Goal: Entertainment & Leisure: Consume media (video, audio)

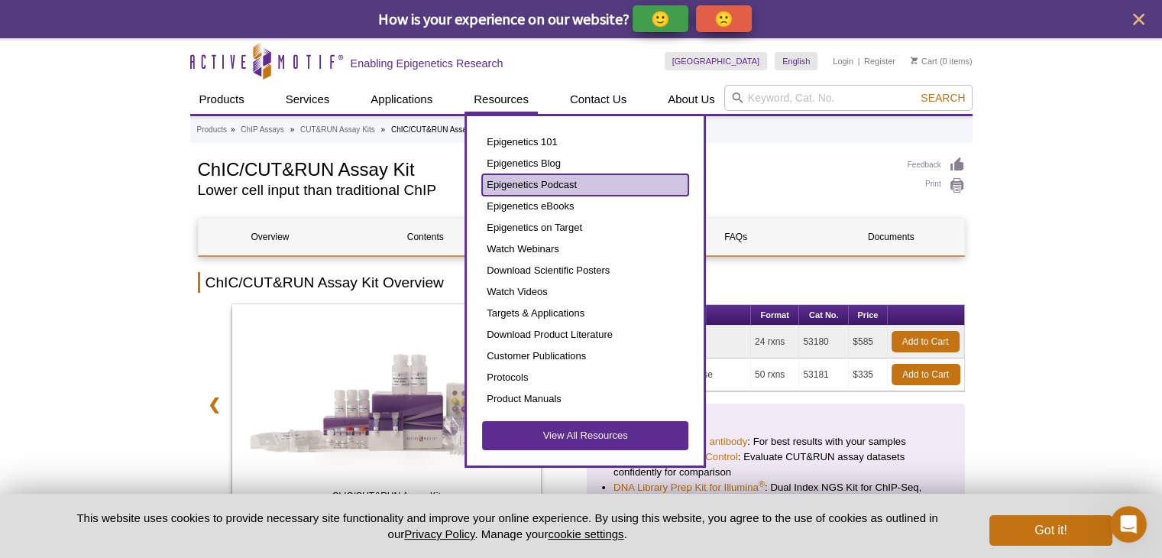
click at [516, 189] on link "Epigenetics Podcast" at bounding box center [585, 184] width 206 height 21
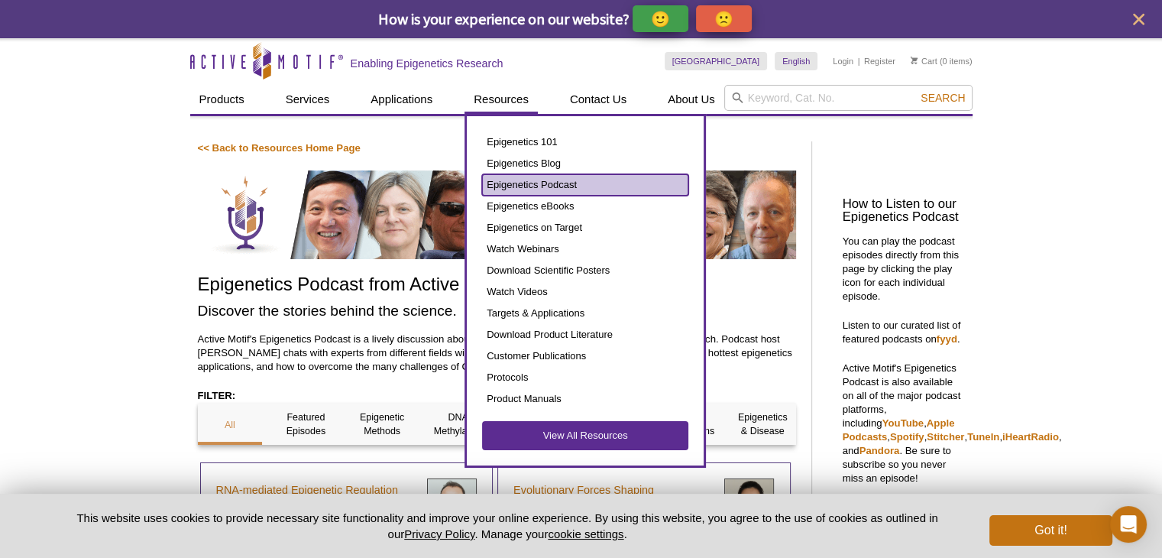
click at [526, 189] on link "Epigenetics Podcast" at bounding box center [585, 184] width 206 height 21
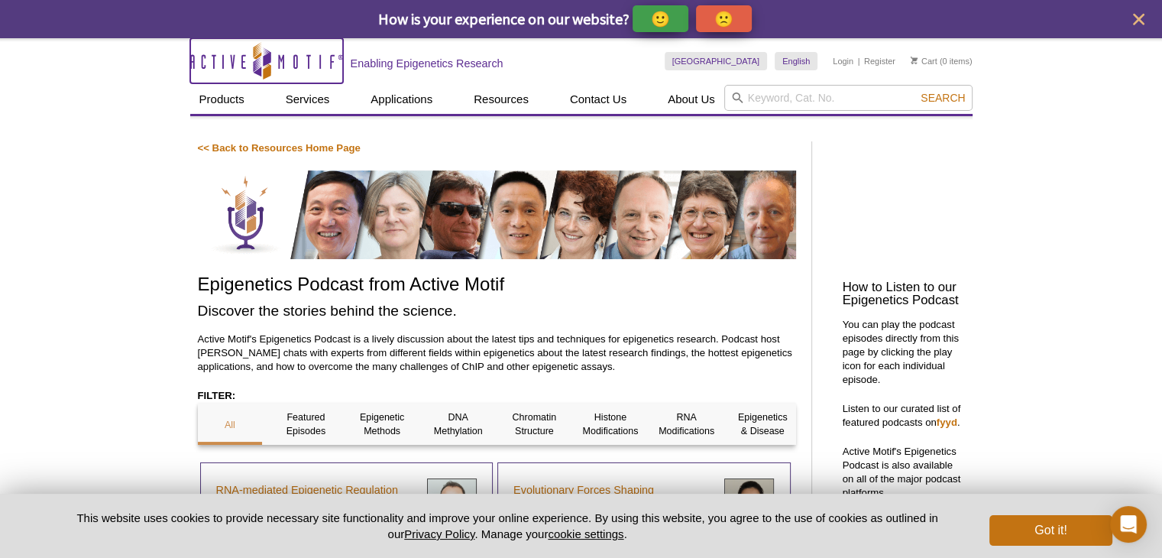
click at [308, 73] on icon "Active Motif Logo" at bounding box center [266, 60] width 153 height 37
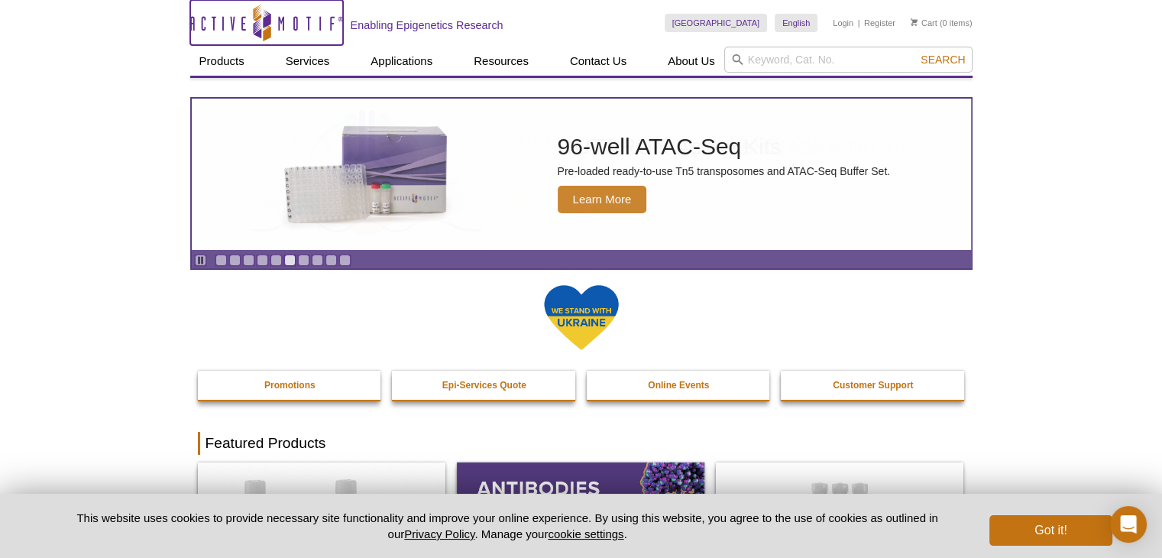
click at [298, 18] on icon "Active Motif Logo" at bounding box center [266, 22] width 153 height 37
